Goal: Transaction & Acquisition: Purchase product/service

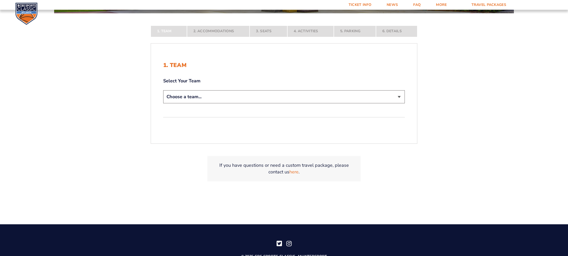
scroll to position [128, 0]
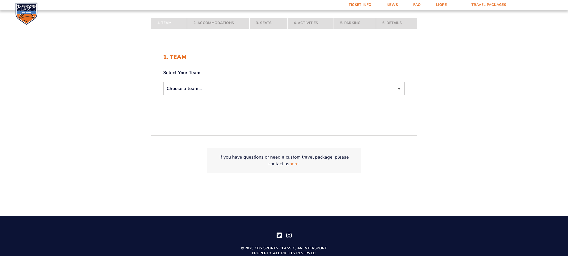
click at [394, 85] on select "Choose a team... [US_STATE] Wildcats [US_STATE] State Buckeyes [US_STATE] Tar H…" at bounding box center [283, 88] width 241 height 13
select select "12956"
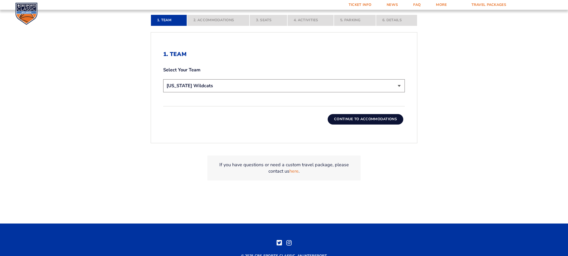
scroll to position [203, 0]
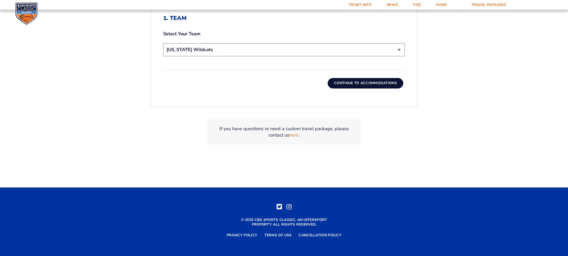
click at [374, 83] on button "Continue To Accommodations" at bounding box center [366, 83] width 76 height 10
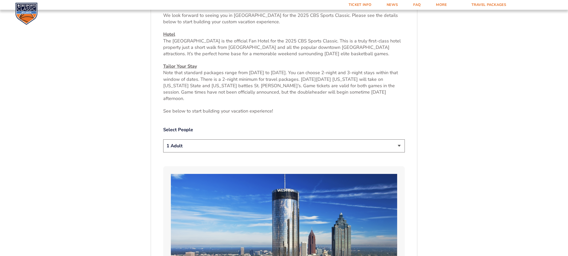
scroll to position [222, 0]
click at [401, 139] on select "1 Adult 2 Adults 3 Adults 4 Adults 2 Adults + 1 Child 2 Adults + 2 Children 2 A…" at bounding box center [283, 145] width 241 height 13
select select "2 Adults"
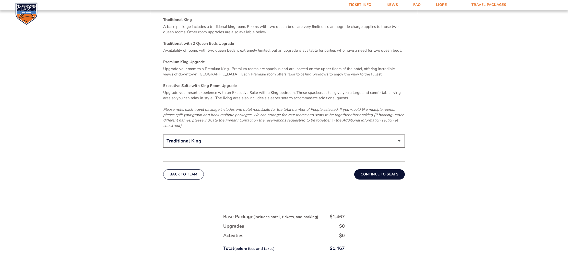
scroll to position [795, 0]
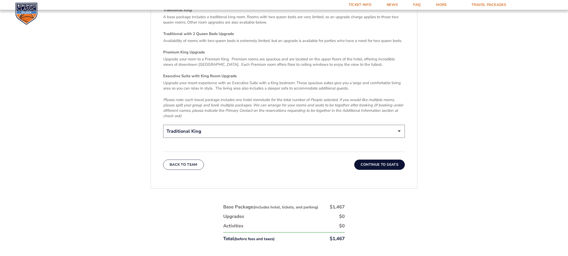
click at [384, 159] on button "Continue To Seats" at bounding box center [379, 164] width 51 height 10
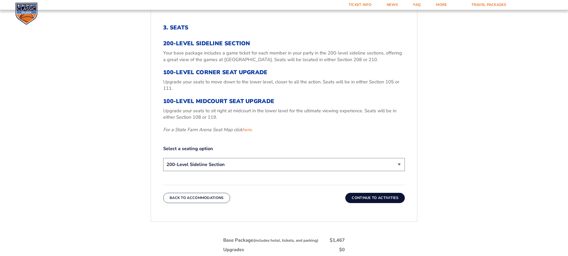
scroll to position [195, 0]
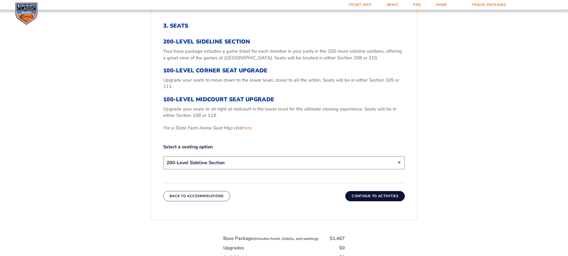
click at [401, 161] on select "200-Level Sideline Section 100-Level Corner Seat Upgrade (+$120 per person) 100…" at bounding box center [283, 162] width 241 height 13
select select "100-Level Corner Seat Upgrade"
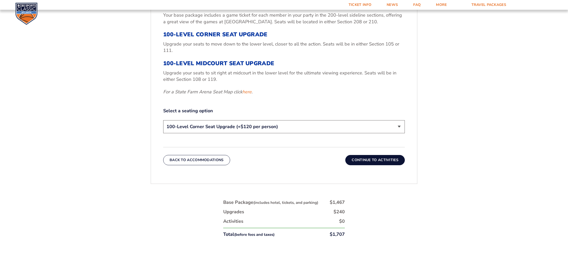
scroll to position [229, 0]
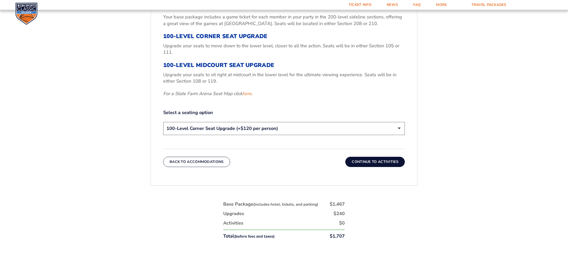
click at [381, 161] on button "Continue To Activities" at bounding box center [374, 161] width 59 height 10
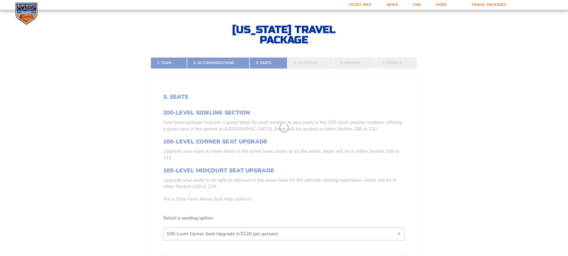
scroll to position [121, 0]
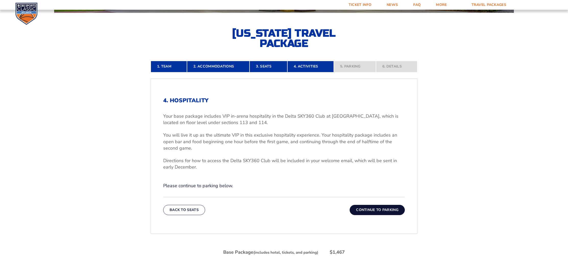
click at [371, 208] on button "Continue To Parking" at bounding box center [376, 209] width 55 height 10
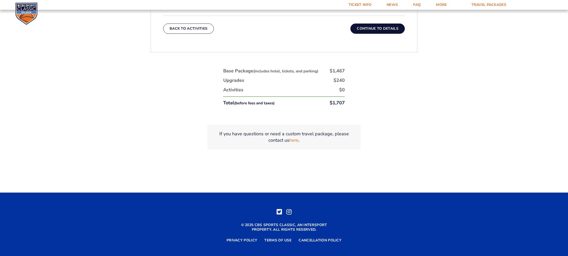
scroll to position [273, 0]
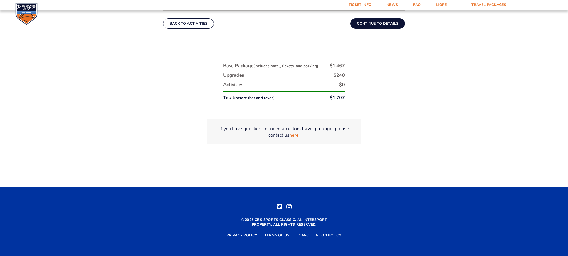
click at [381, 23] on button "Continue To Details" at bounding box center [377, 23] width 54 height 10
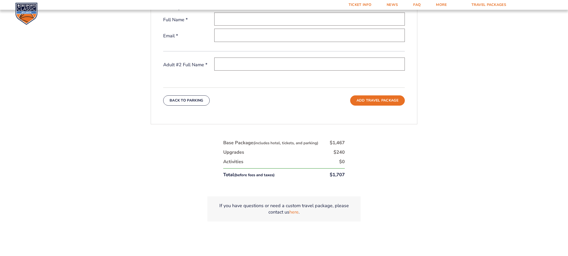
scroll to position [233, 0]
